Goal: Task Accomplishment & Management: Manage account settings

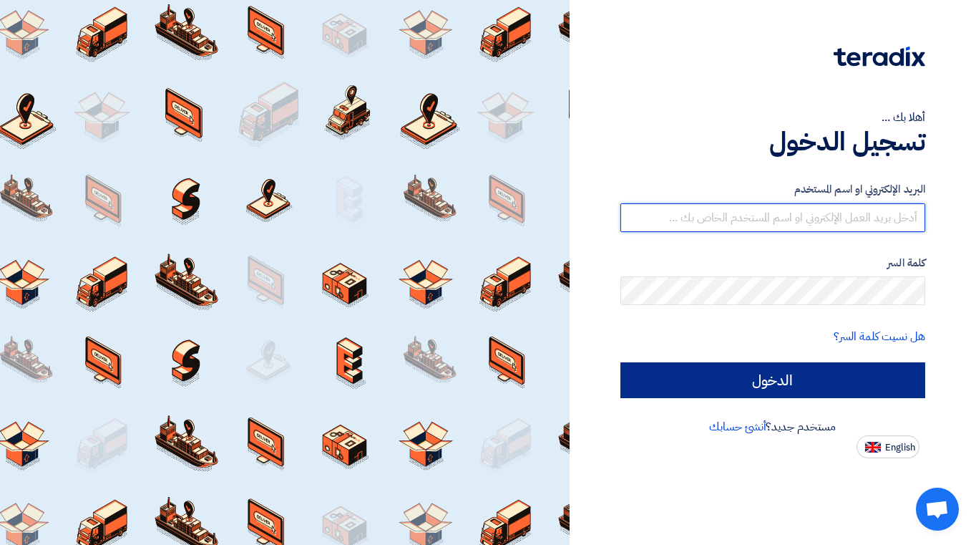
type input "[EMAIL_ADDRESS][DOMAIN_NAME]"
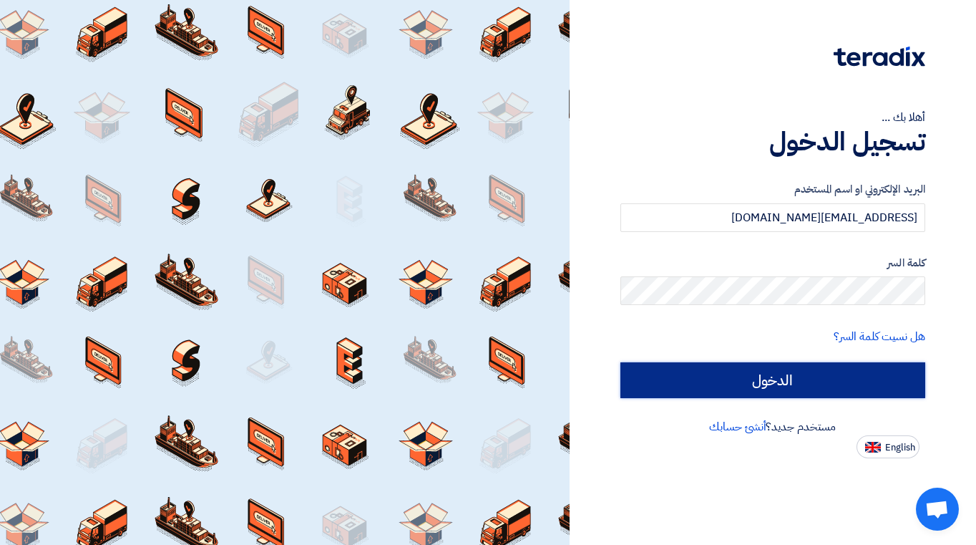
click at [782, 377] on input "الدخول" at bounding box center [772, 380] width 305 height 36
click at [763, 386] on input "الدخول" at bounding box center [772, 380] width 305 height 36
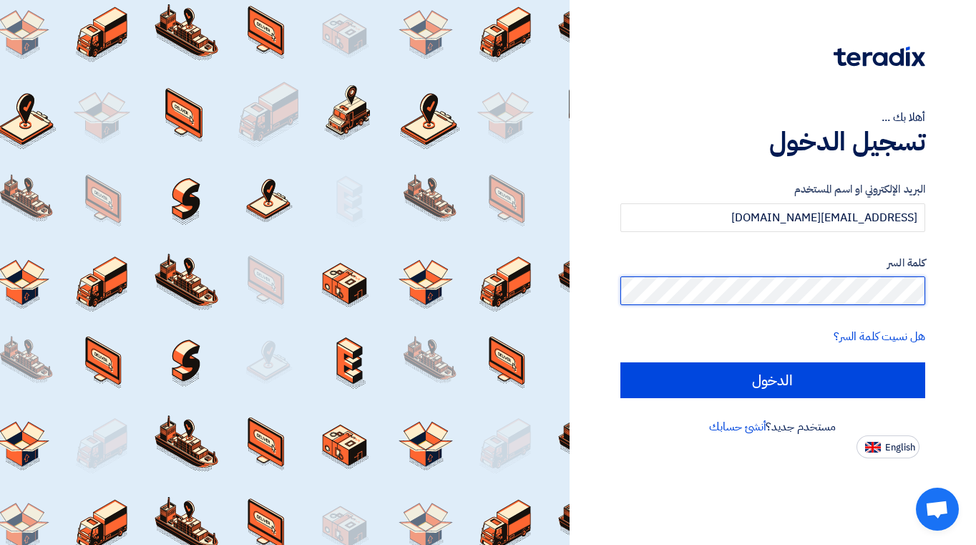
click at [975, 298] on html "أهلا بك ... تسجيل الدخول البريد الإلكتروني او اسم المستخدم [EMAIL_ADDRESS][DOMA…" at bounding box center [488, 272] width 976 height 545
click at [620, 362] on input "الدخول" at bounding box center [772, 380] width 305 height 36
